Goal: Task Accomplishment & Management: Complete application form

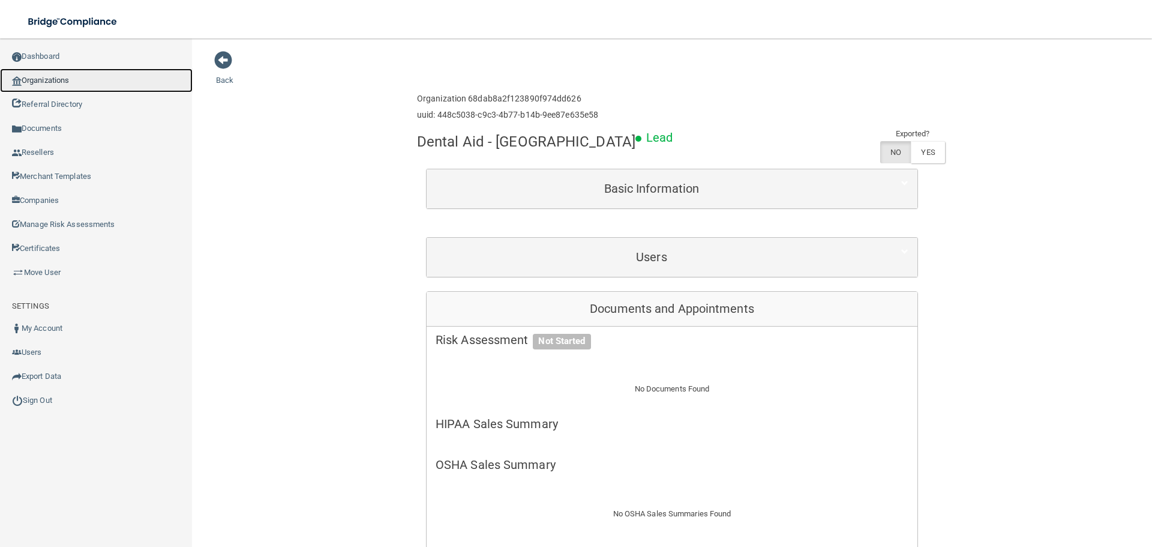
drag, startPoint x: 43, startPoint y: 84, endPoint x: 1, endPoint y: 91, distance: 42.6
click at [43, 84] on link "Organizations" at bounding box center [96, 80] width 193 height 24
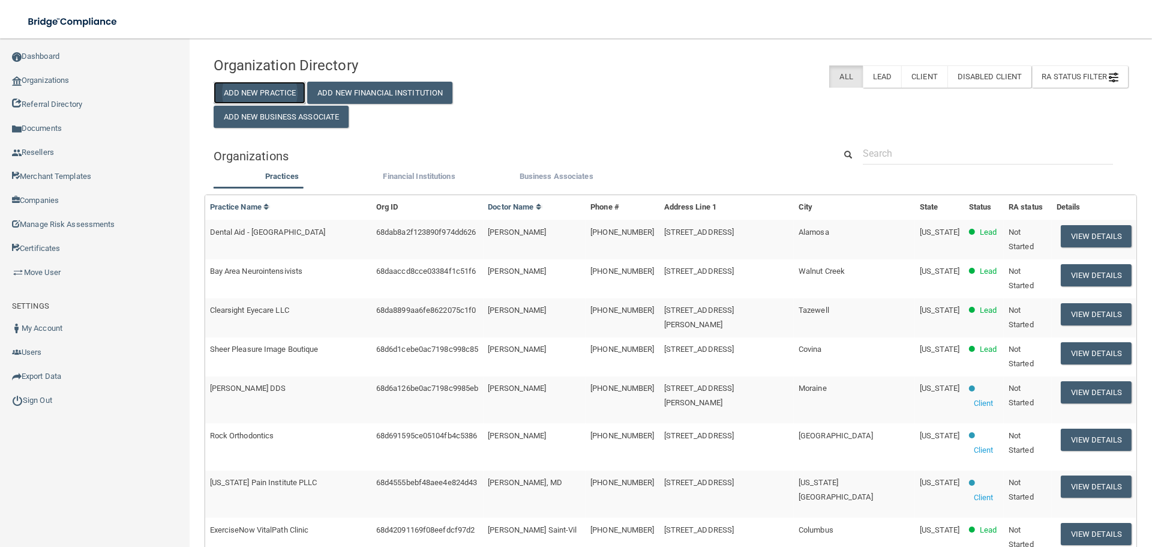
click at [257, 92] on button "Add New Practice" at bounding box center [260, 93] width 92 height 22
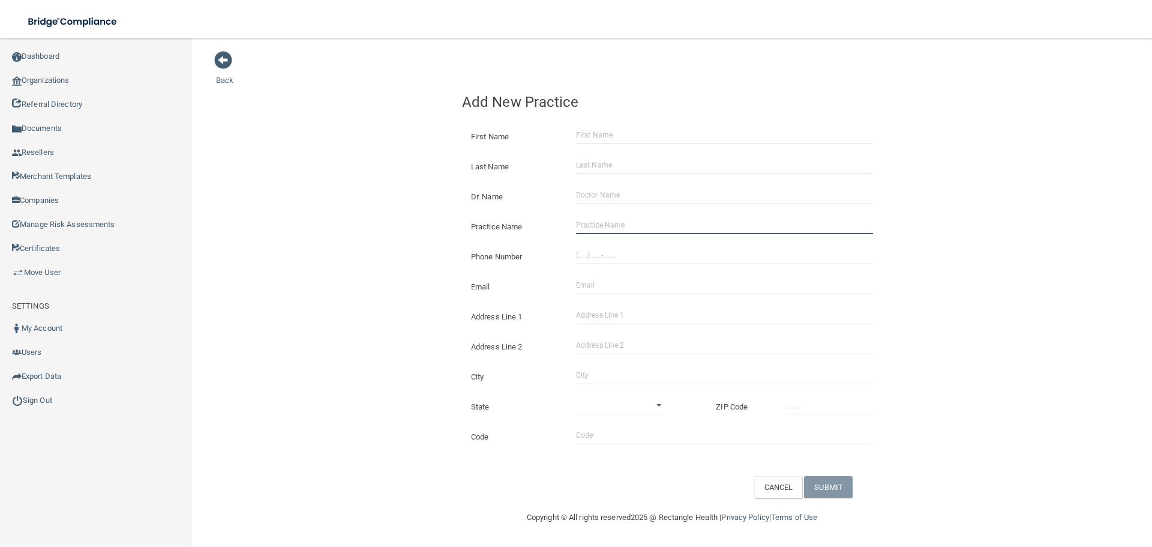
click at [666, 218] on input "Practice Name" at bounding box center [724, 225] width 297 height 18
paste input "Lighthouse Surgical Holdings PLLC"
type input "Lighthouse Surgical Holdings PLLC"
drag, startPoint x: 619, startPoint y: 254, endPoint x: 510, endPoint y: 259, distance: 109.4
click at [619, 254] on input "(___) ___-____" at bounding box center [724, 255] width 297 height 18
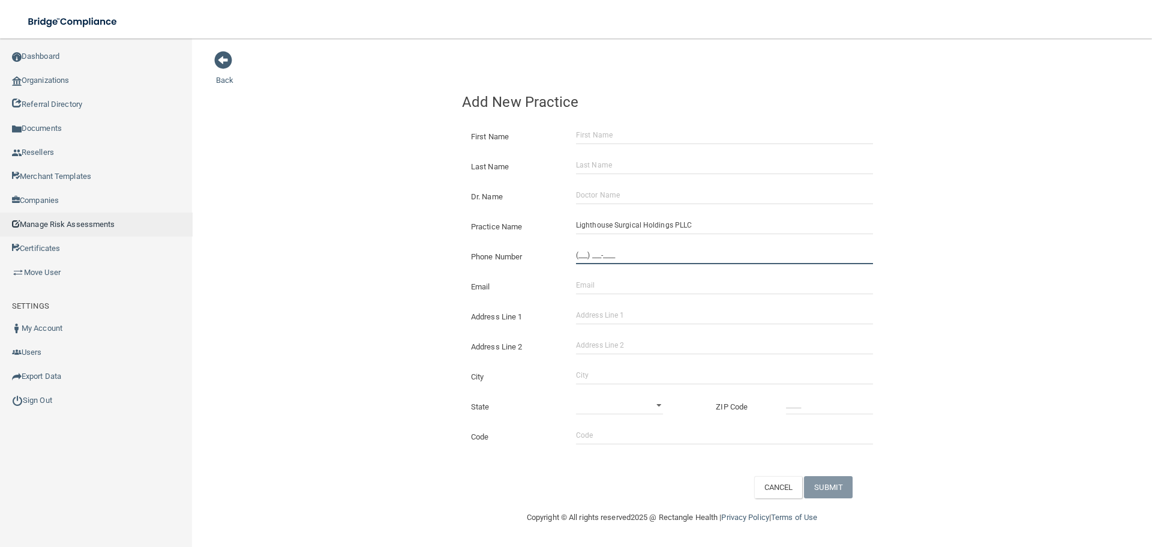
paste input "346) 867-3139"
type input "[PHONE_NUMBER]"
click at [615, 311] on input "Address Line 1" at bounding box center [724, 315] width 297 height 18
paste input "[STREET_ADDRESS][PERSON_NAME]"
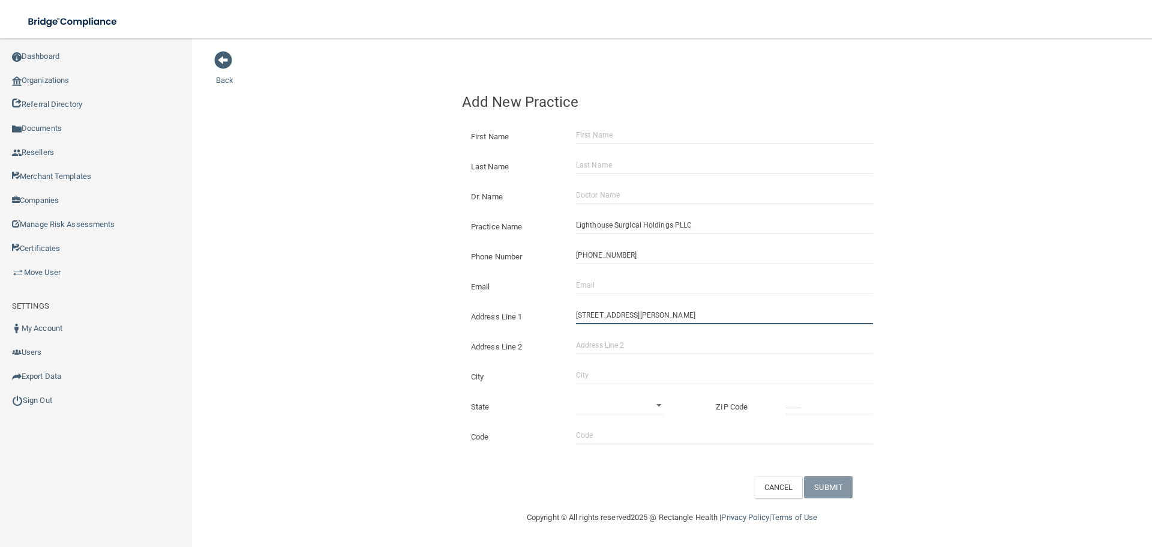
type input "[STREET_ADDRESS][PERSON_NAME]"
click at [614, 381] on input "City" at bounding box center [724, 375] width 297 height 18
type input "[GEOGRAPHIC_DATA]"
click at [615, 412] on select "[US_STATE] [US_STATE] [US_STATE] [US_STATE] [US_STATE] [US_STATE] [US_STATE] [U…" at bounding box center [619, 405] width 87 height 18
click at [576, 396] on select "[US_STATE] [US_STATE] [US_STATE] [US_STATE] [US_STATE] [US_STATE] [US_STATE] [U…" at bounding box center [619, 405] width 87 height 18
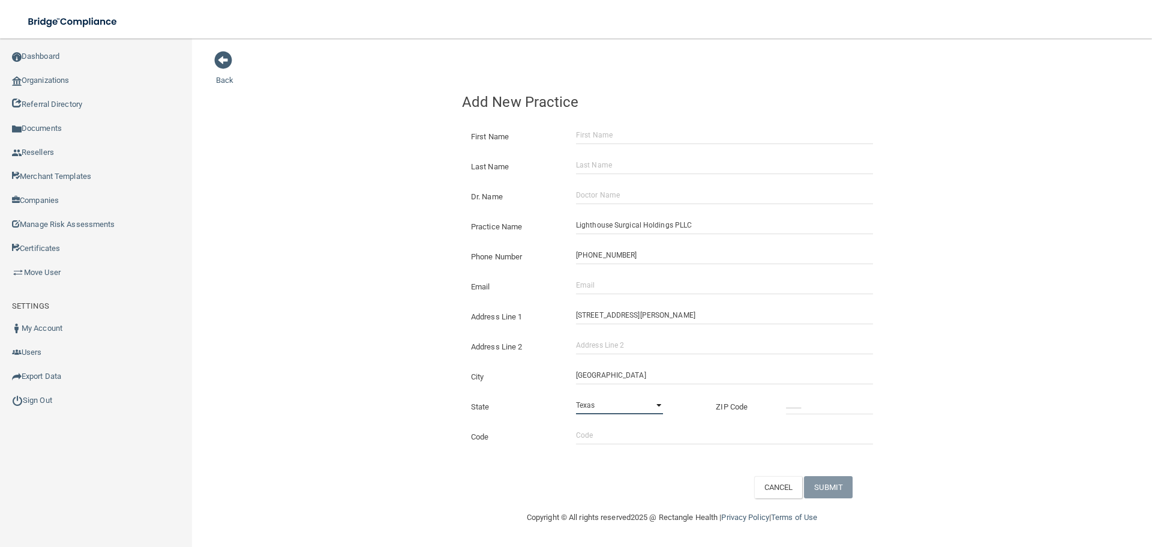
drag, startPoint x: 616, startPoint y: 404, endPoint x: 619, endPoint y: 397, distance: 7.8
click at [616, 404] on select "[US_STATE] [US_STATE] [US_STATE] [US_STATE] [US_STATE] [US_STATE] [US_STATE] [U…" at bounding box center [619, 405] width 87 height 18
select select "43"
click at [576, 396] on select "[US_STATE] [US_STATE] [US_STATE] [US_STATE] [US_STATE] [US_STATE] [US_STATE] [U…" at bounding box center [619, 405] width 87 height 18
click at [817, 405] on input "_____" at bounding box center [829, 405] width 87 height 18
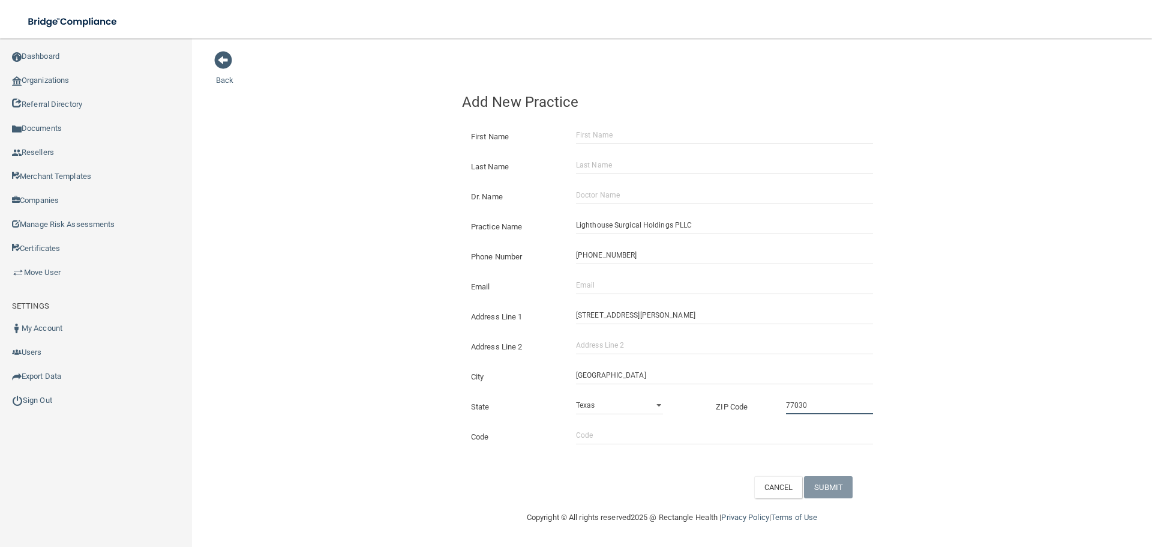
type input "77030"
click at [251, 349] on div "Back Add New Practice First Name Last Name Dr. Name Practice Name Lighthouse Su…" at bounding box center [672, 274] width 912 height 448
click at [574, 288] on div "The email address is already taken" at bounding box center [724, 285] width 315 height 18
click at [595, 281] on input "Email" at bounding box center [724, 285] width 297 height 18
paste input "[EMAIL_ADDRESS][DOMAIN_NAME]"
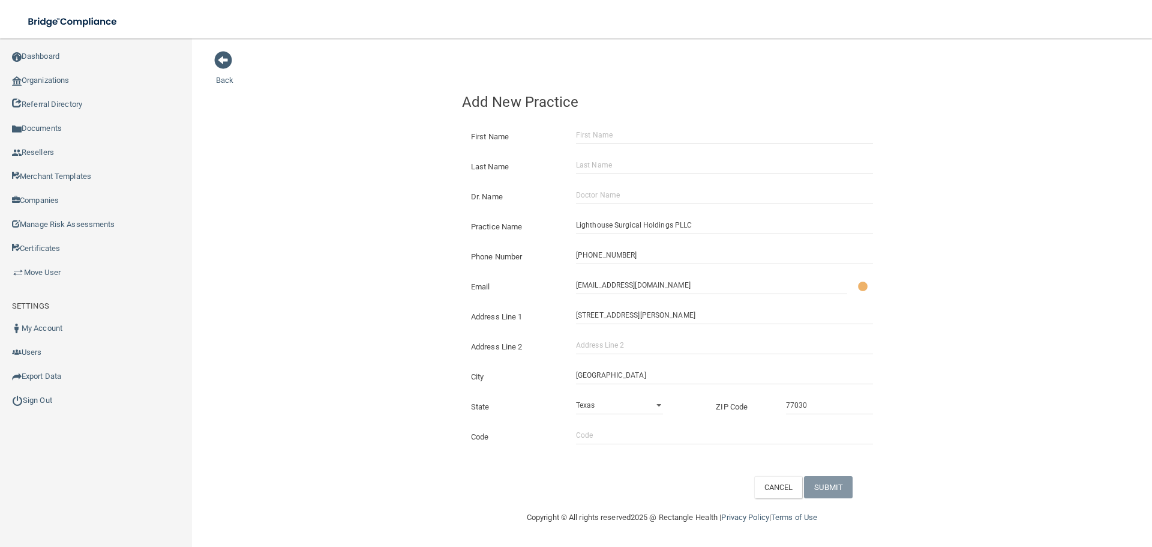
drag, startPoint x: 298, startPoint y: 286, endPoint x: 413, endPoint y: 310, distance: 117.8
click at [299, 286] on div "Back Add New Practice First Name Last Name Dr. Name Practice Name Lighthouse Su…" at bounding box center [672, 274] width 912 height 448
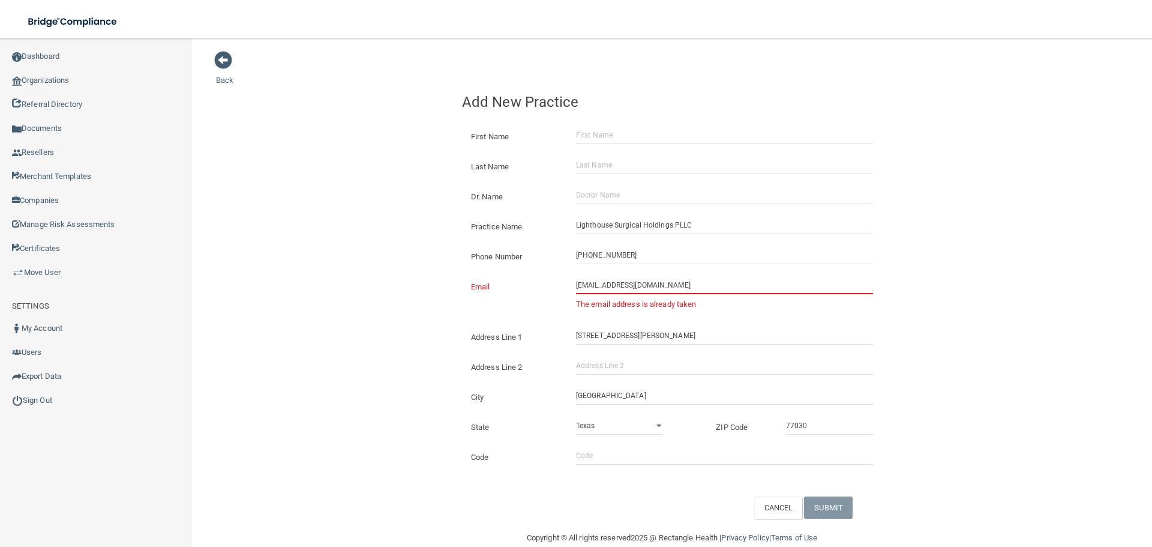
click at [569, 287] on div "[EMAIL_ADDRESS][DOMAIN_NAME] The email address is already taken" at bounding box center [724, 296] width 315 height 41
click at [576, 289] on input "[EMAIL_ADDRESS][DOMAIN_NAME]" at bounding box center [724, 285] width 297 height 18
click at [576, 288] on input "[EMAIL_ADDRESS][DOMAIN_NAME]" at bounding box center [724, 285] width 297 height 18
type input "[EMAIL_ADDRESS][DOMAIN_NAME]"
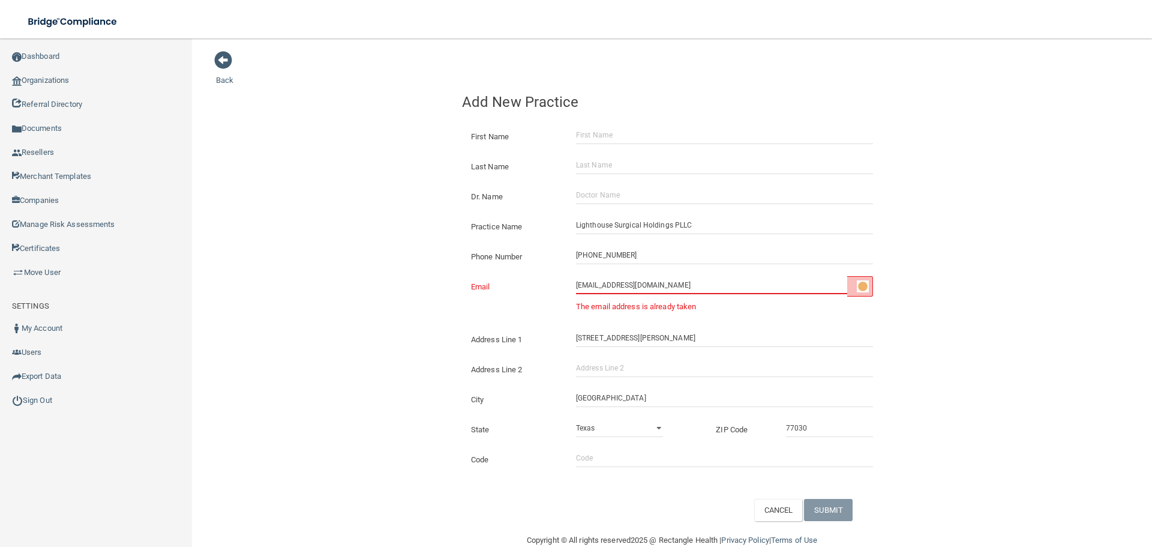
click at [400, 274] on div "Back Add New Practice First Name Last Name Dr. Name Practice Name Lighthouse Su…" at bounding box center [672, 285] width 912 height 471
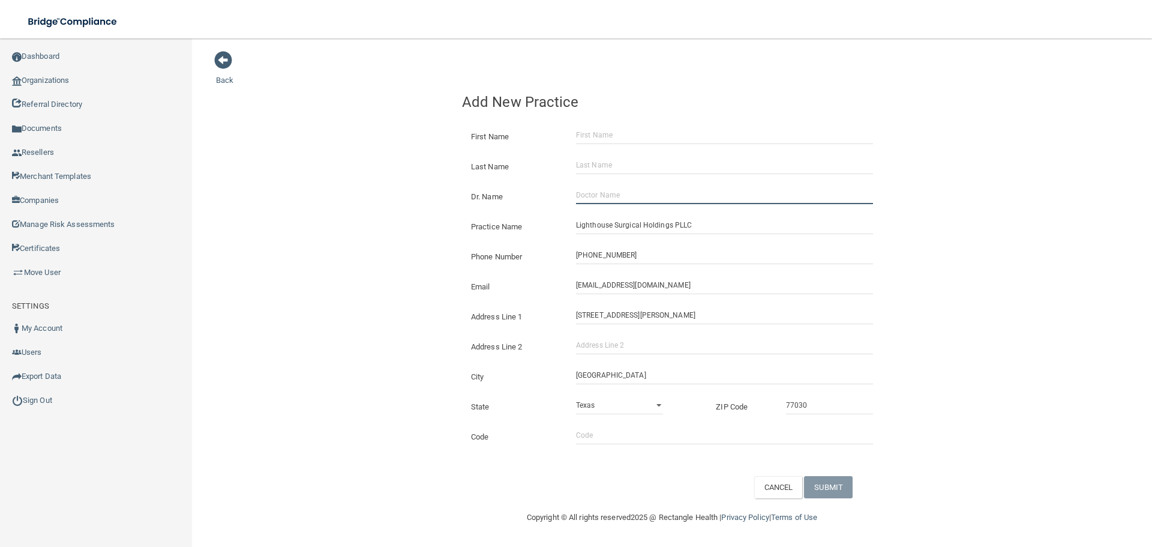
click at [639, 193] on input "Dr. Name" at bounding box center [724, 195] width 297 height 18
paste input "[PERSON_NAME]"
click at [607, 194] on input "[PERSON_NAME]" at bounding box center [724, 195] width 297 height 18
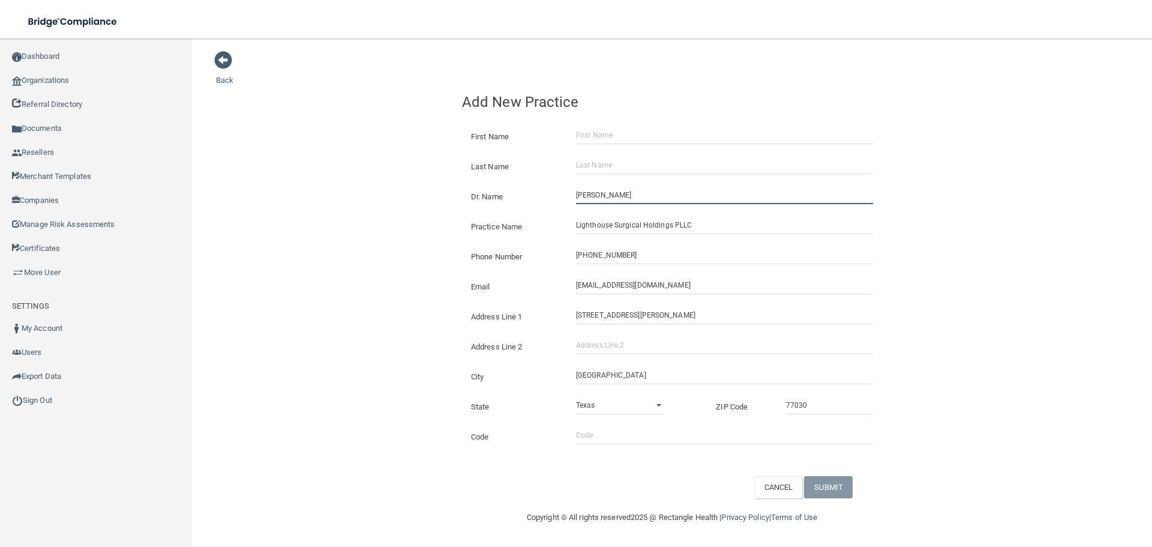
click at [607, 194] on input "[PERSON_NAME]" at bounding box center [724, 195] width 297 height 18
type input "[PERSON_NAME]"
click at [625, 136] on input "First Name" at bounding box center [724, 135] width 297 height 18
paste input "[PERSON_NAME]"
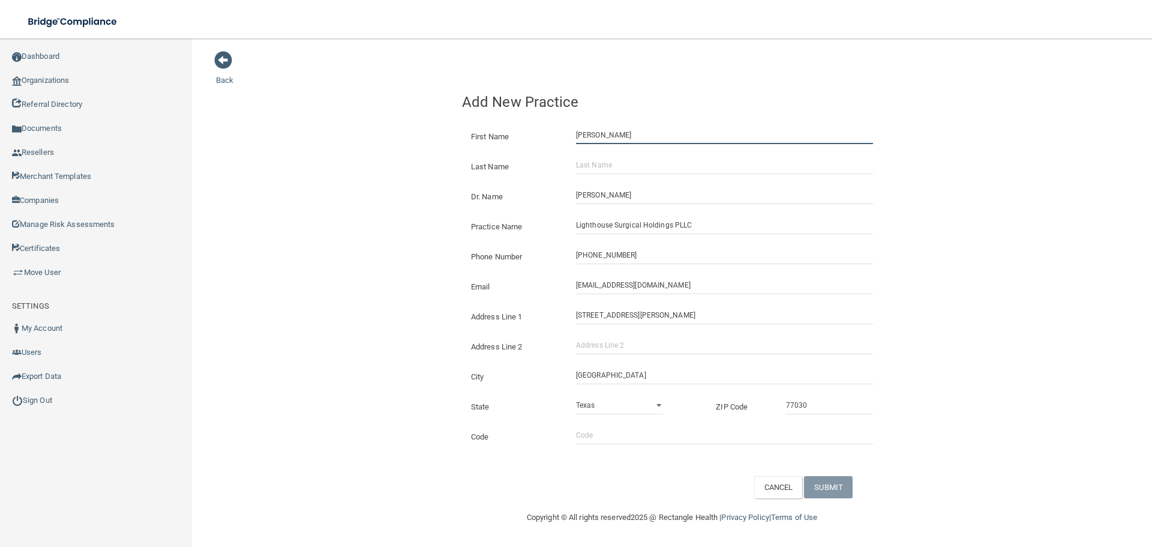
click at [618, 135] on input "[PERSON_NAME]" at bounding box center [724, 135] width 297 height 18
type input "[PERSON_NAME]"
click at [619, 169] on input "Last Name" at bounding box center [724, 165] width 297 height 18
paste input "[PERSON_NAME]"
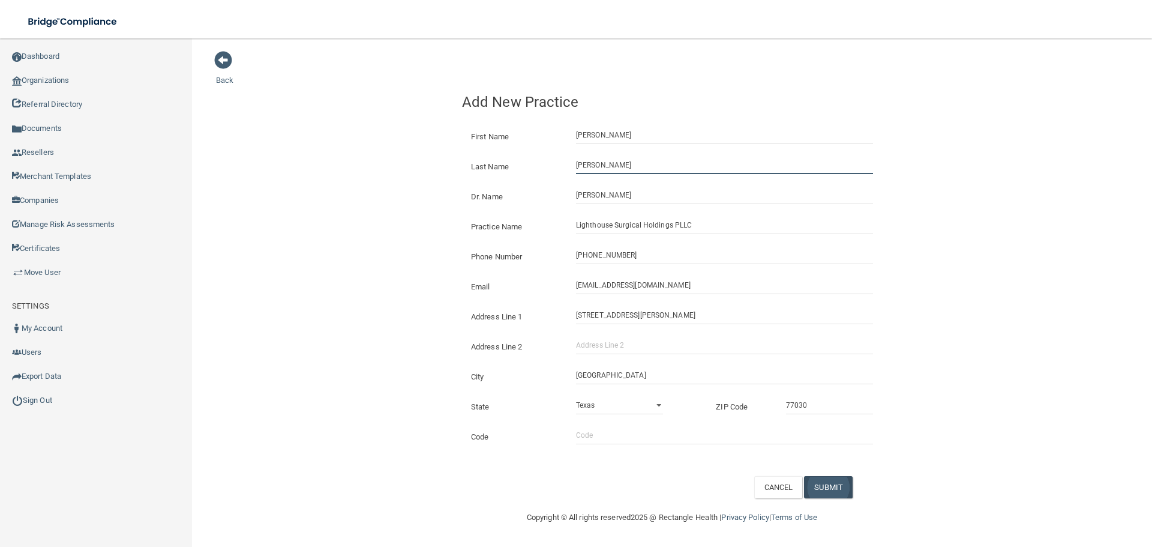
type input "[PERSON_NAME]"
click at [846, 486] on button "SUBMIT" at bounding box center [828, 487] width 49 height 22
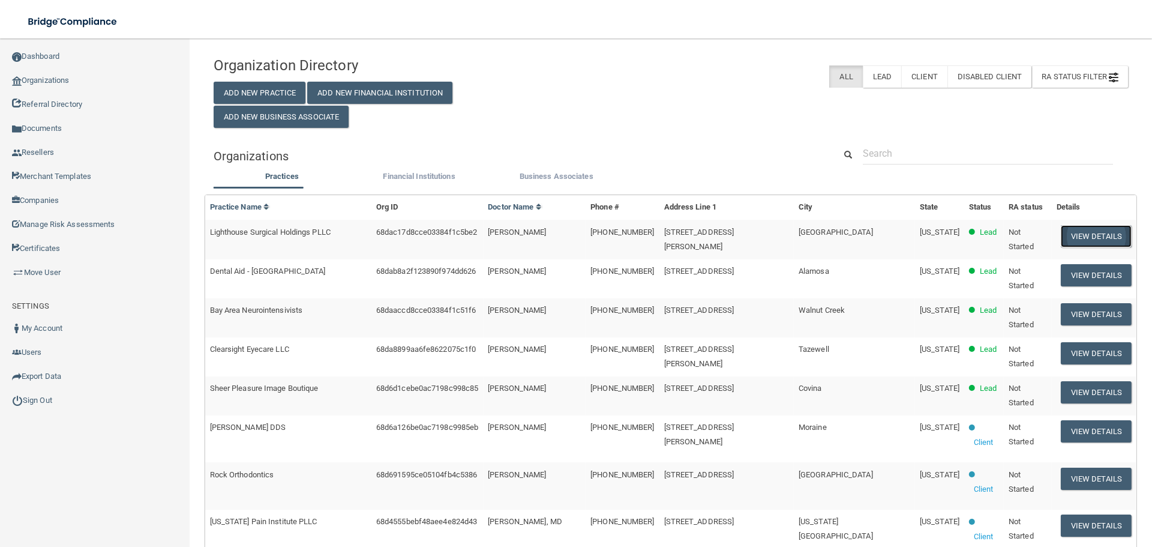
click at [1067, 232] on button "View Details" at bounding box center [1096, 236] width 71 height 22
